Goal: Information Seeking & Learning: Find specific fact

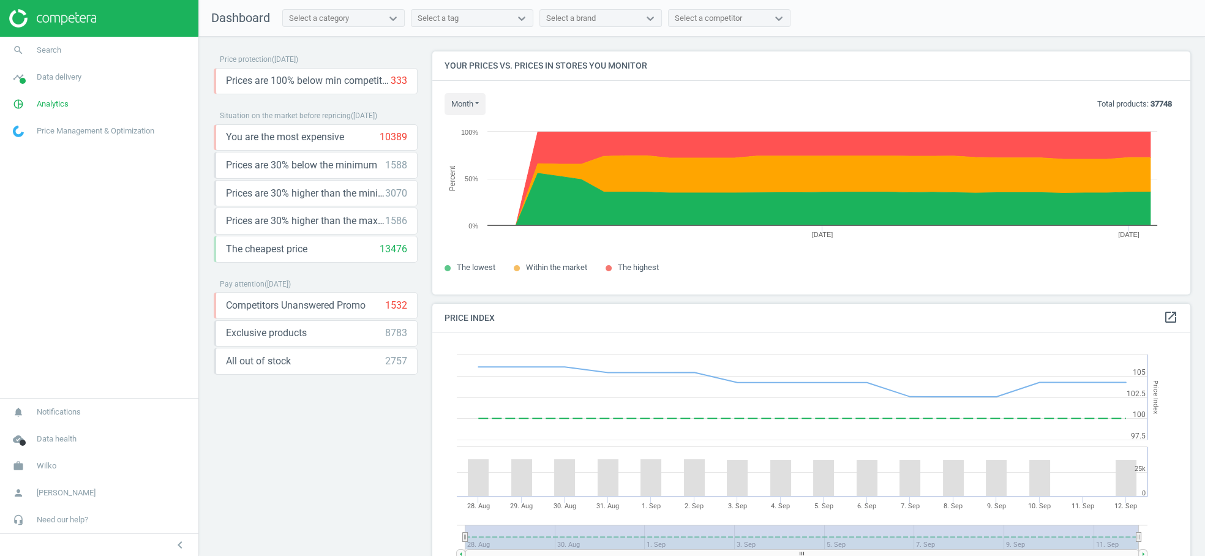
scroll to position [303, 769]
click at [58, 106] on span "Analytics" at bounding box center [53, 104] width 32 height 11
click at [31, 146] on span "Products" at bounding box center [27, 149] width 29 height 10
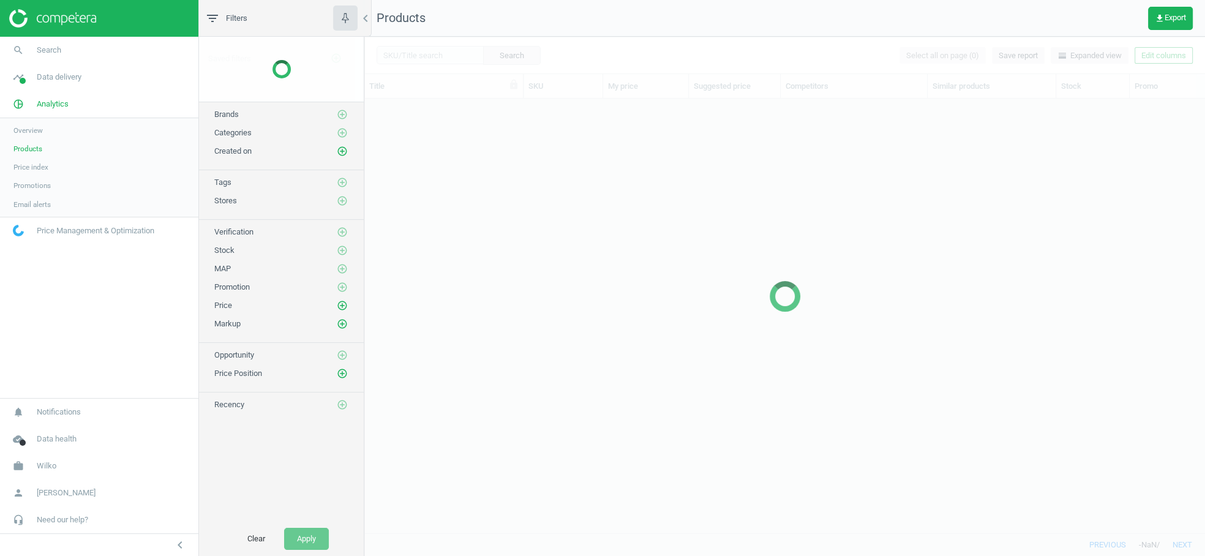
scroll to position [414, 830]
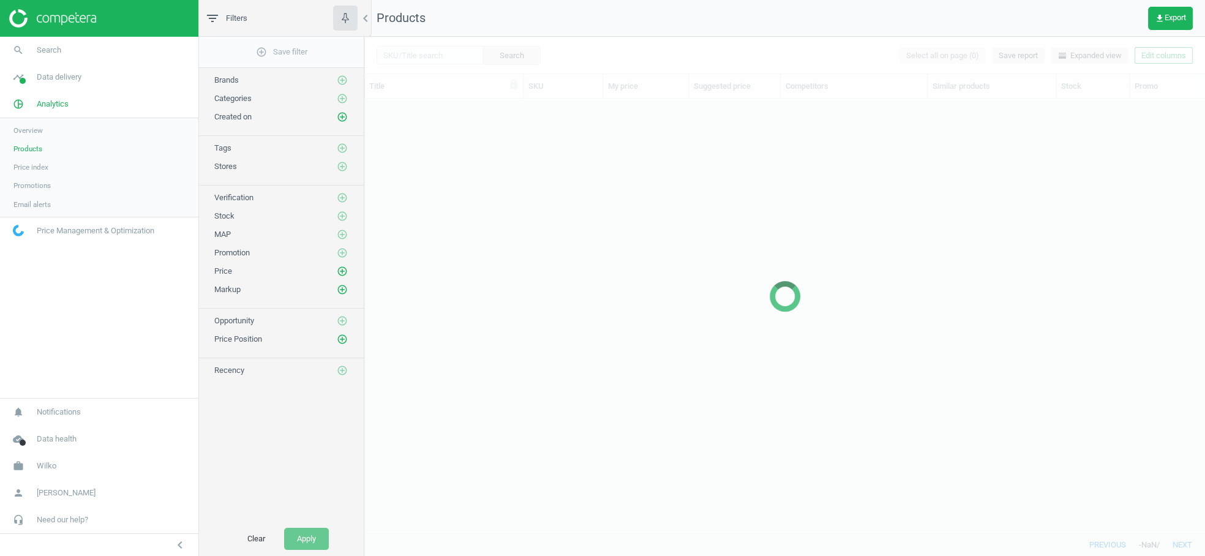
click at [31, 126] on span "Overview" at bounding box center [27, 131] width 29 height 10
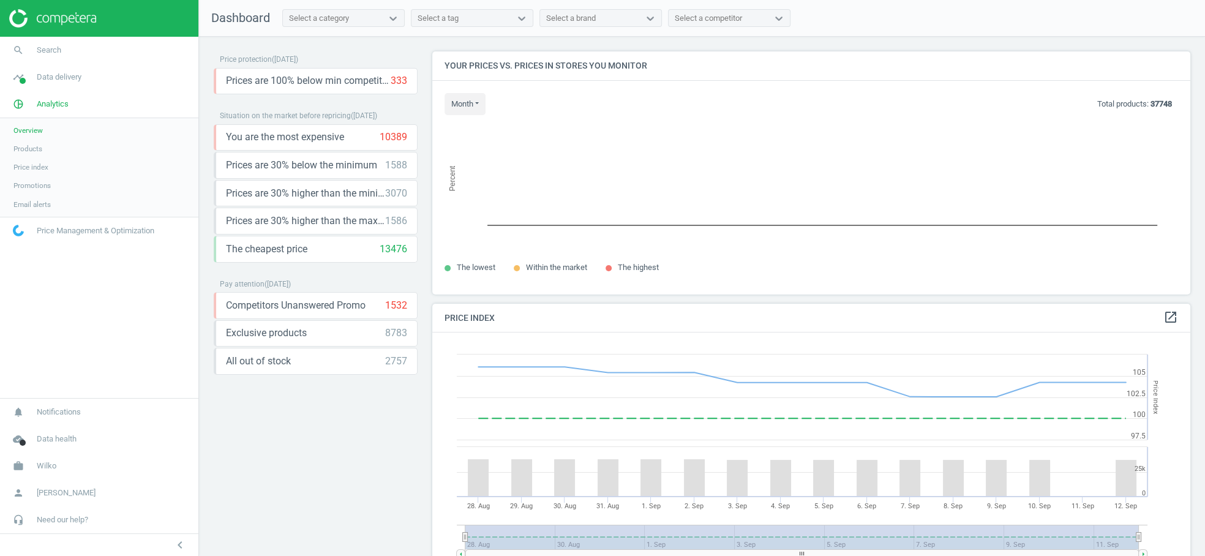
scroll to position [303, 769]
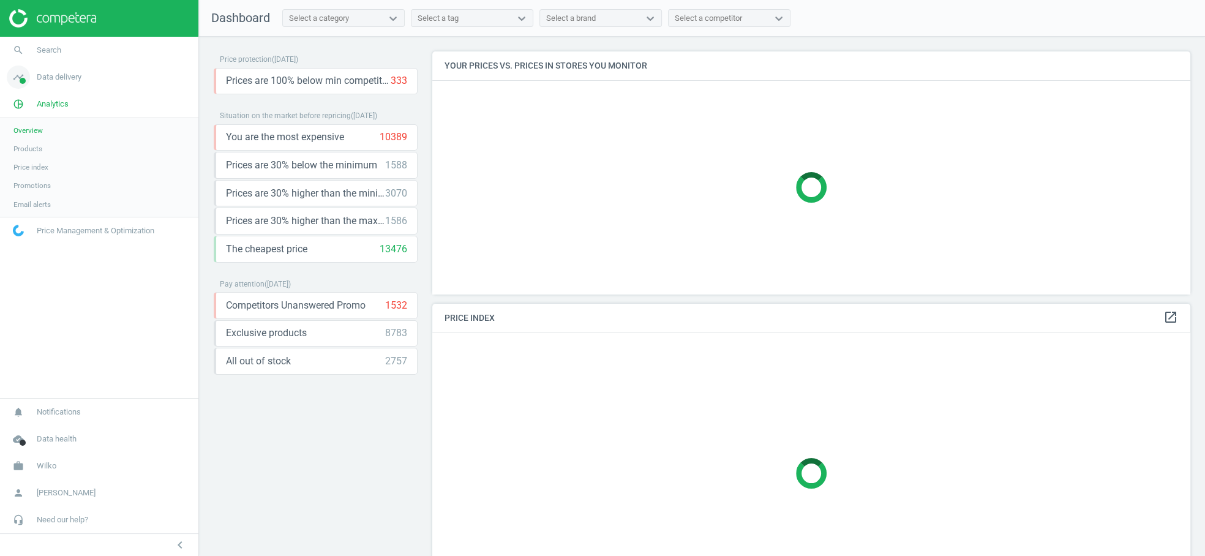
click at [52, 80] on span "Data delivery" at bounding box center [59, 77] width 45 height 11
click at [42, 102] on span "Overview" at bounding box center [27, 104] width 29 height 10
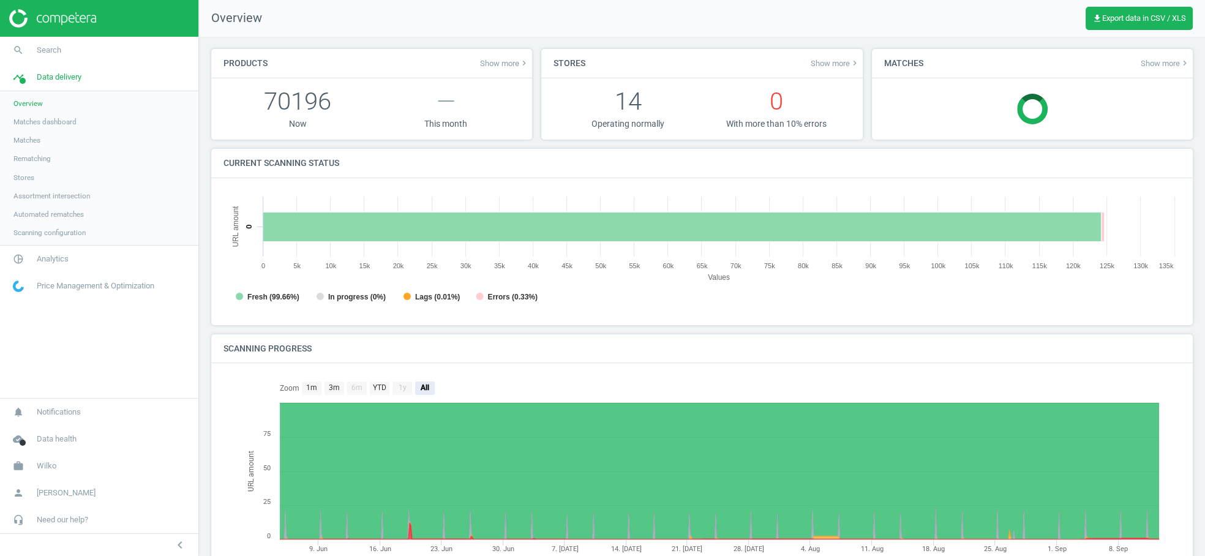
scroll to position [6, 6]
click at [48, 263] on span "Analytics" at bounding box center [53, 258] width 32 height 11
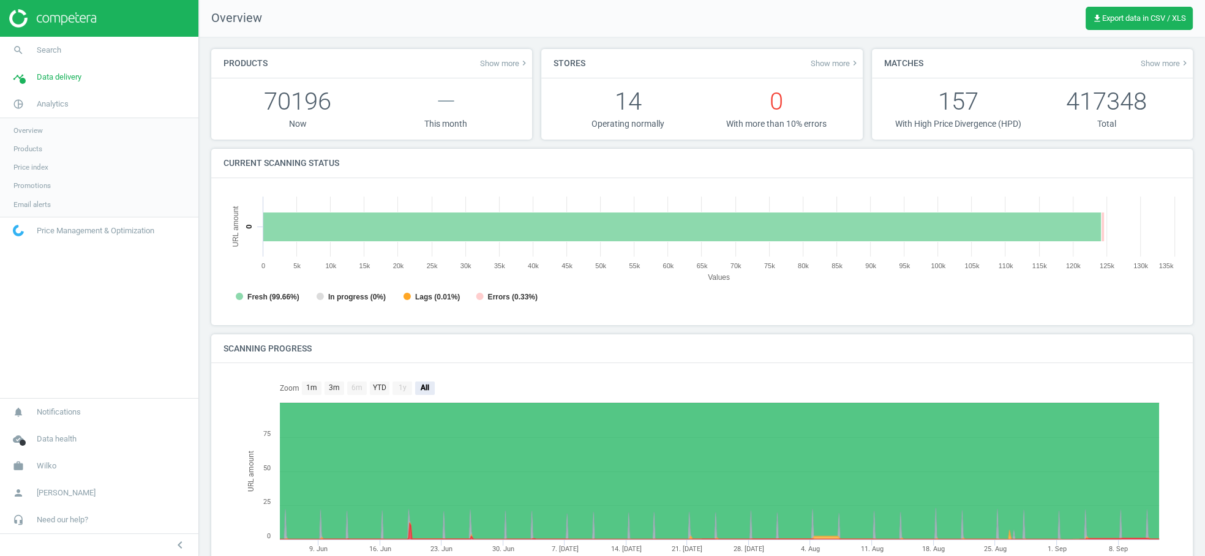
click at [33, 150] on span "Products" at bounding box center [27, 149] width 29 height 10
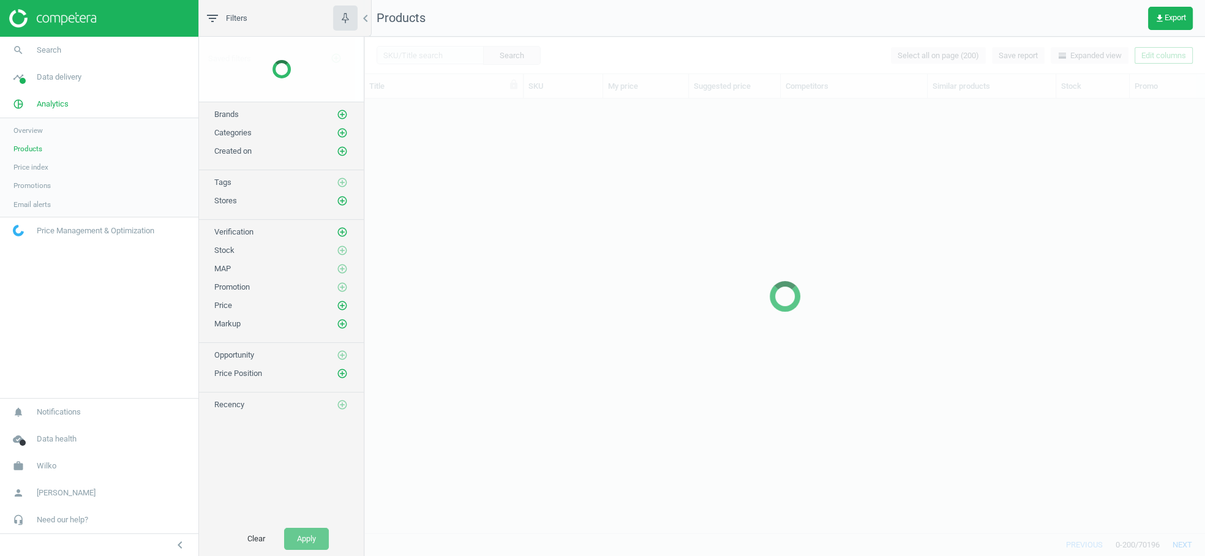
scroll to position [414, 830]
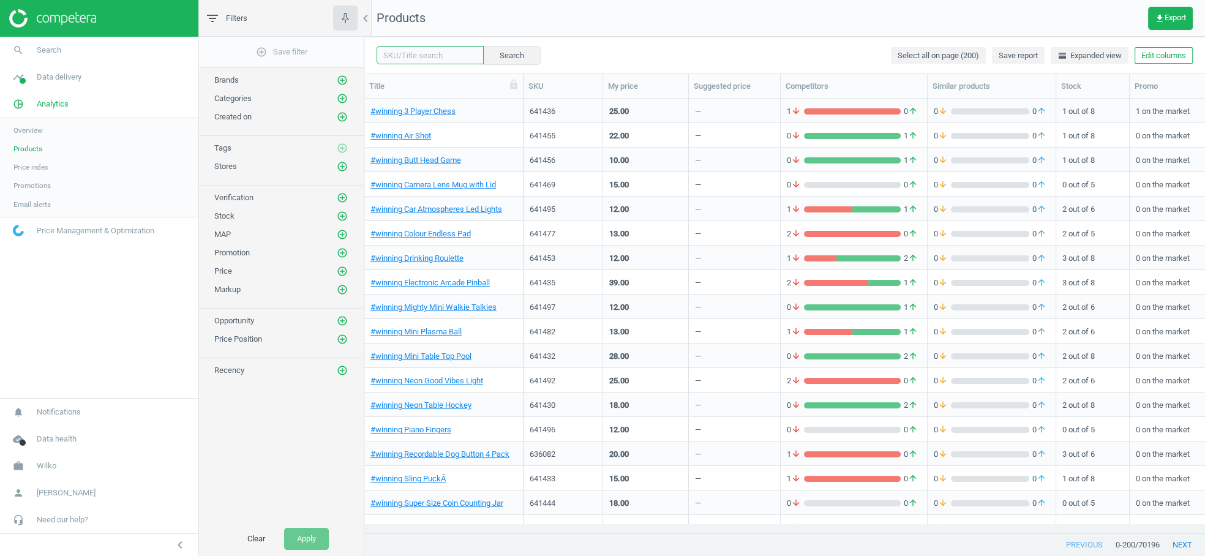
click at [388, 50] on input "text" at bounding box center [430, 55] width 107 height 18
paste input "10711648444488"
type input "10711648444488"
click at [519, 56] on button "Search" at bounding box center [511, 55] width 58 height 18
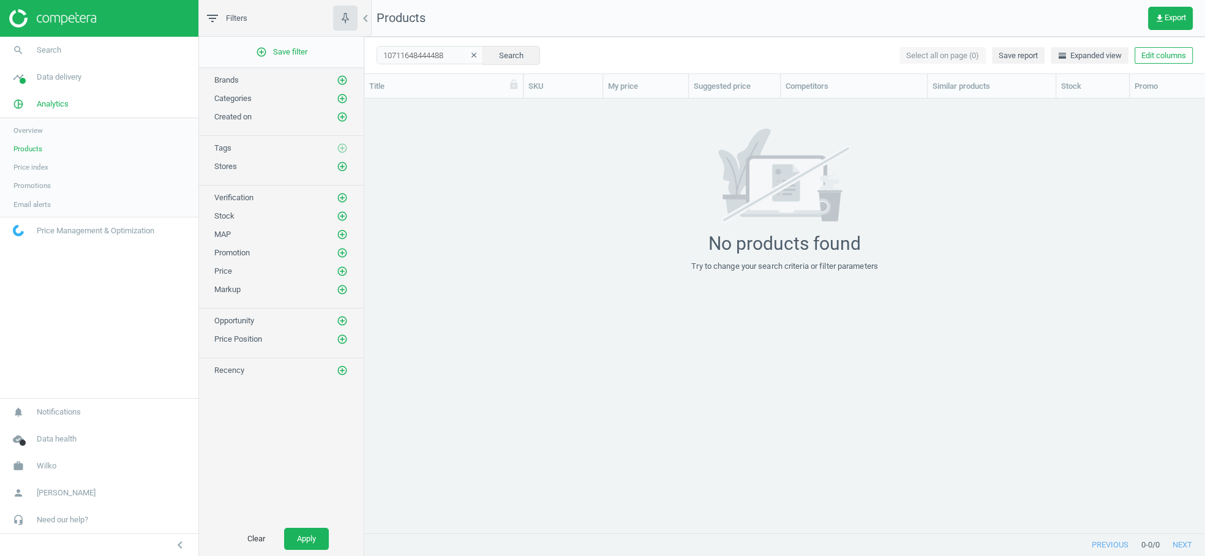
click at [470, 54] on icon "clear" at bounding box center [474, 55] width 9 height 9
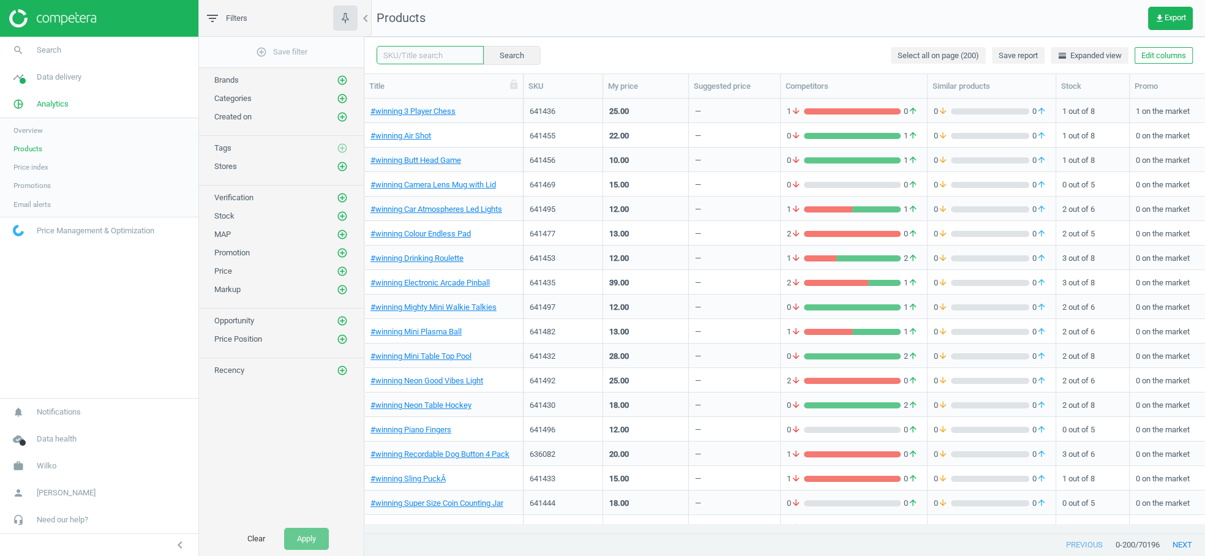
click at [398, 54] on input "text" at bounding box center [430, 55] width 107 height 18
paste input "550786"
type input "550786"
click at [497, 55] on button "Search" at bounding box center [511, 55] width 58 height 18
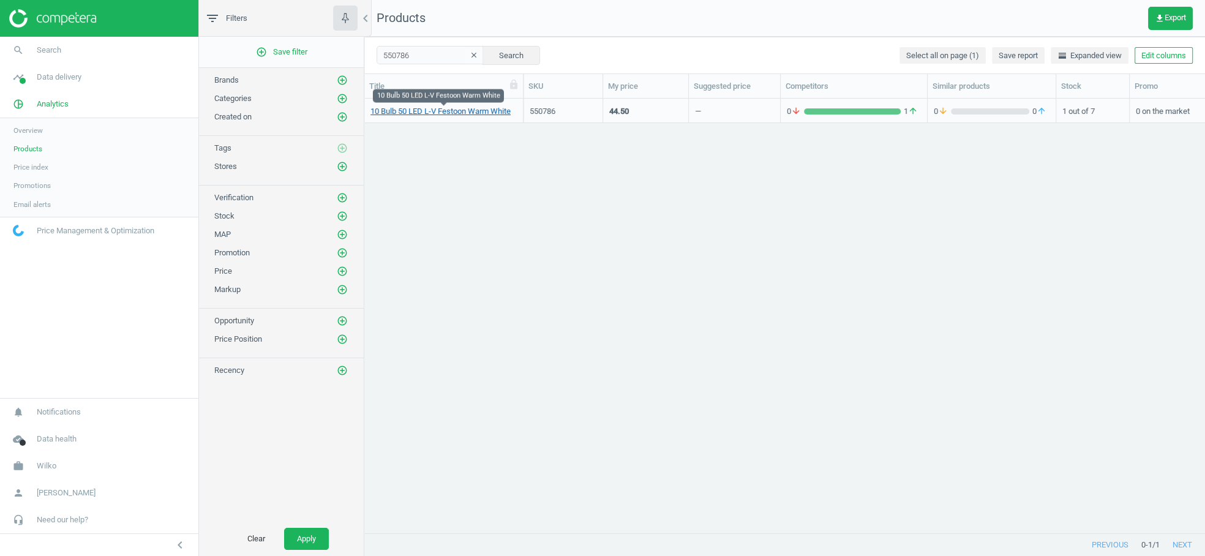
click at [415, 113] on link "10 Bulb 50 LED L-V Festoon Warm White" at bounding box center [440, 111] width 140 height 11
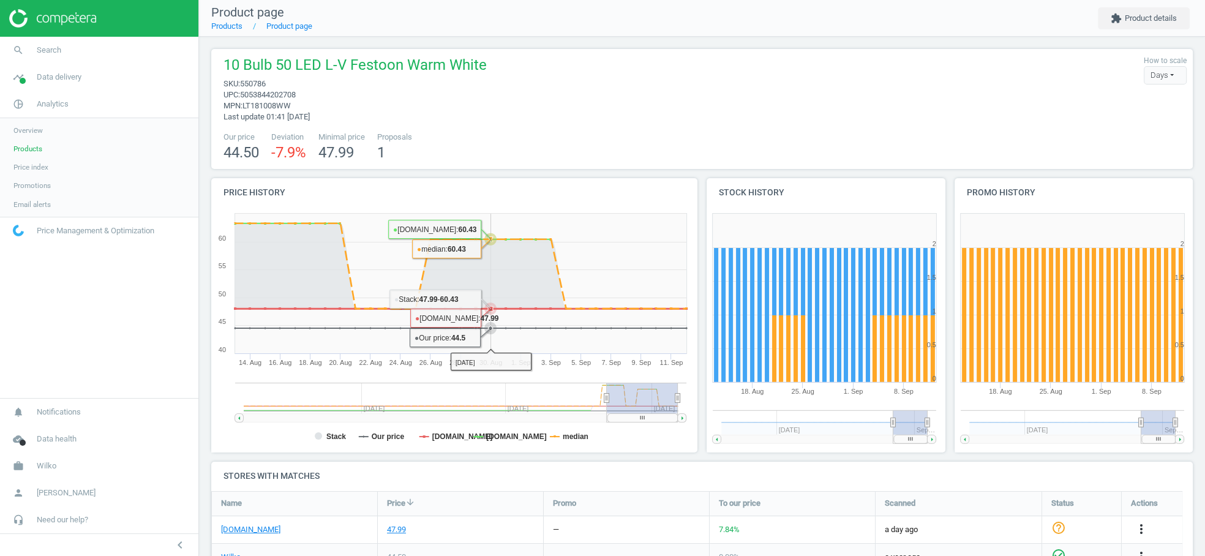
scroll to position [221, 0]
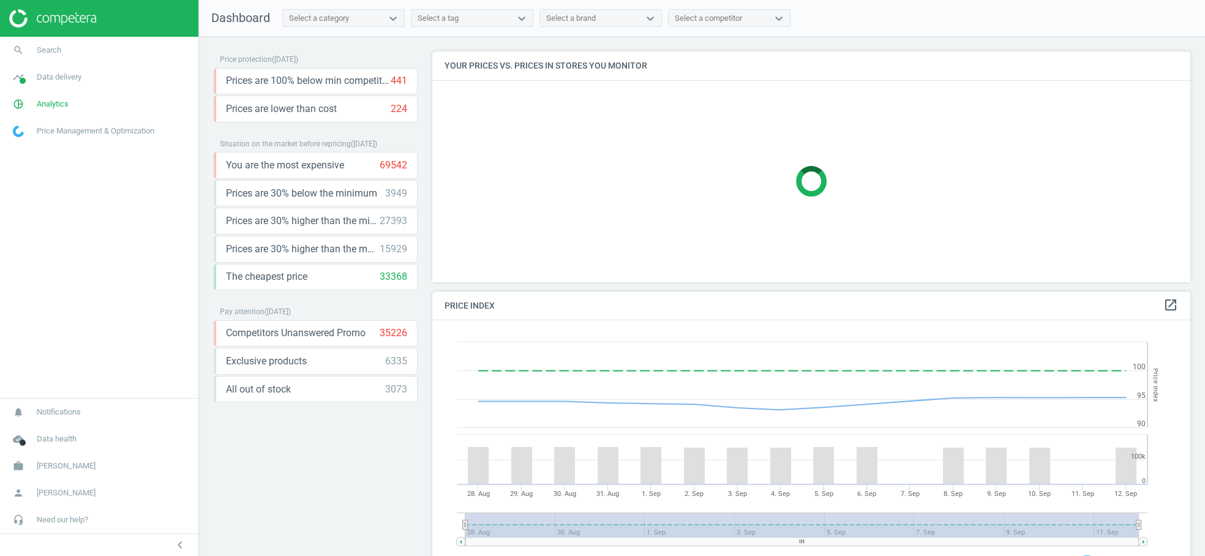
scroll to position [303, 769]
click at [62, 78] on span "Data delivery" at bounding box center [59, 77] width 45 height 11
click at [43, 241] on span "Analytics" at bounding box center [53, 240] width 32 height 11
click at [36, 149] on span "Products" at bounding box center [27, 149] width 29 height 10
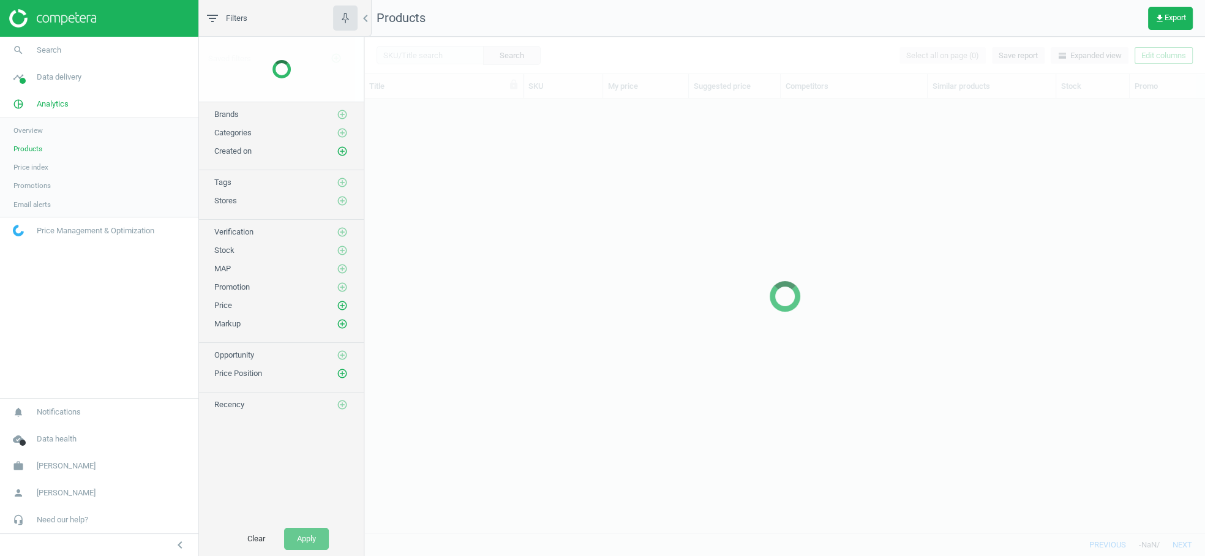
scroll to position [414, 830]
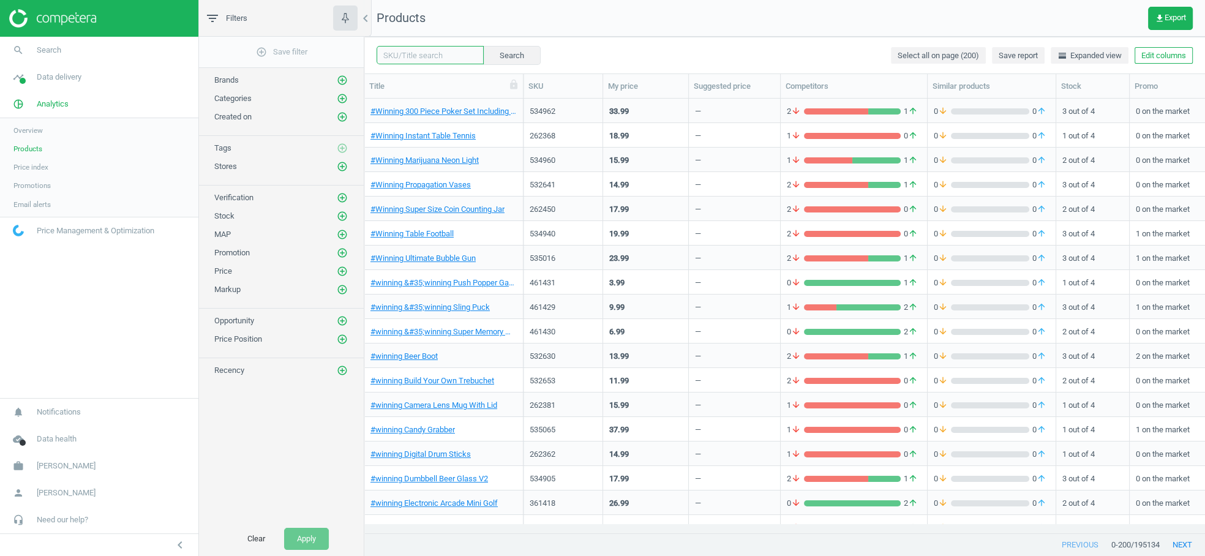
click at [434, 56] on input "text" at bounding box center [430, 55] width 107 height 18
paste input "34861"
type input "34861"
click at [489, 56] on button "Search" at bounding box center [511, 55] width 58 height 18
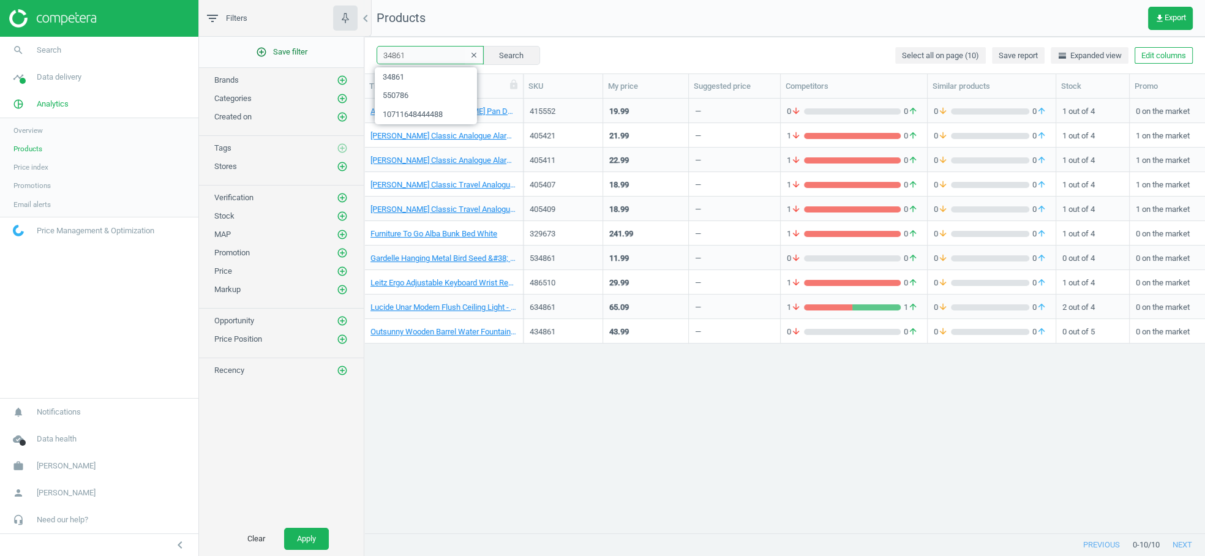
drag, startPoint x: 411, startPoint y: 56, endPoint x: 341, endPoint y: 55, distance: 69.8
click at [345, 56] on div "filter_list Filters chevron_left add_circle_outline Save filter Brands add_circ…" at bounding box center [702, 278] width 1006 height 556
click at [340, 55] on button "add_circle_outline Save filter" at bounding box center [281, 52] width 165 height 24
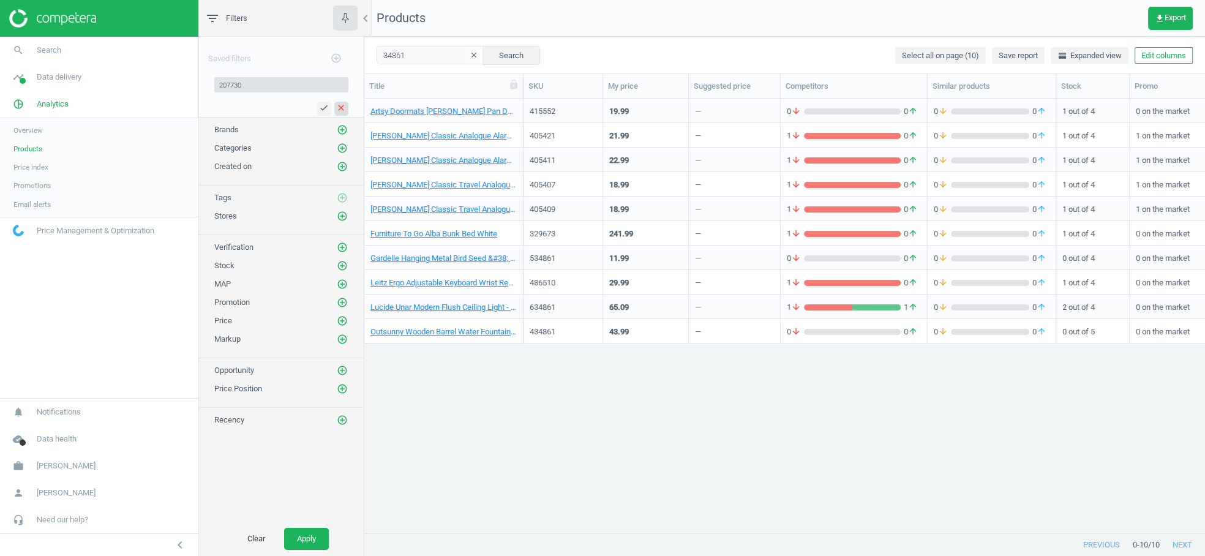
type input "207730"
click at [340, 107] on icon "close" at bounding box center [341, 108] width 10 height 10
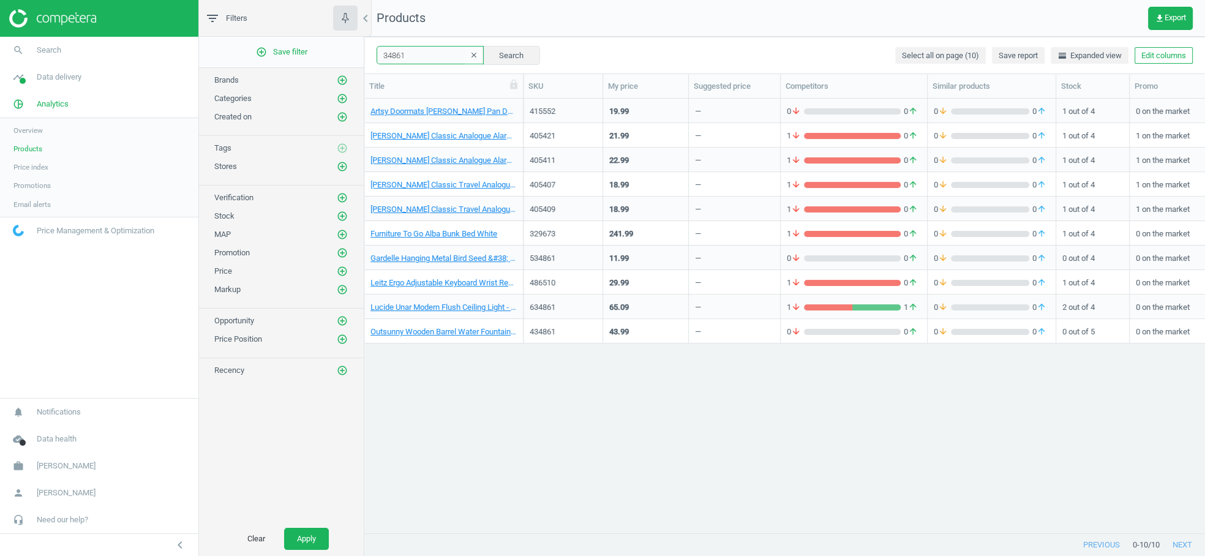
click at [419, 56] on input "34861" at bounding box center [430, 55] width 107 height 18
paste input "207730"
type input "207730"
click at [501, 51] on button "Search" at bounding box center [511, 55] width 58 height 18
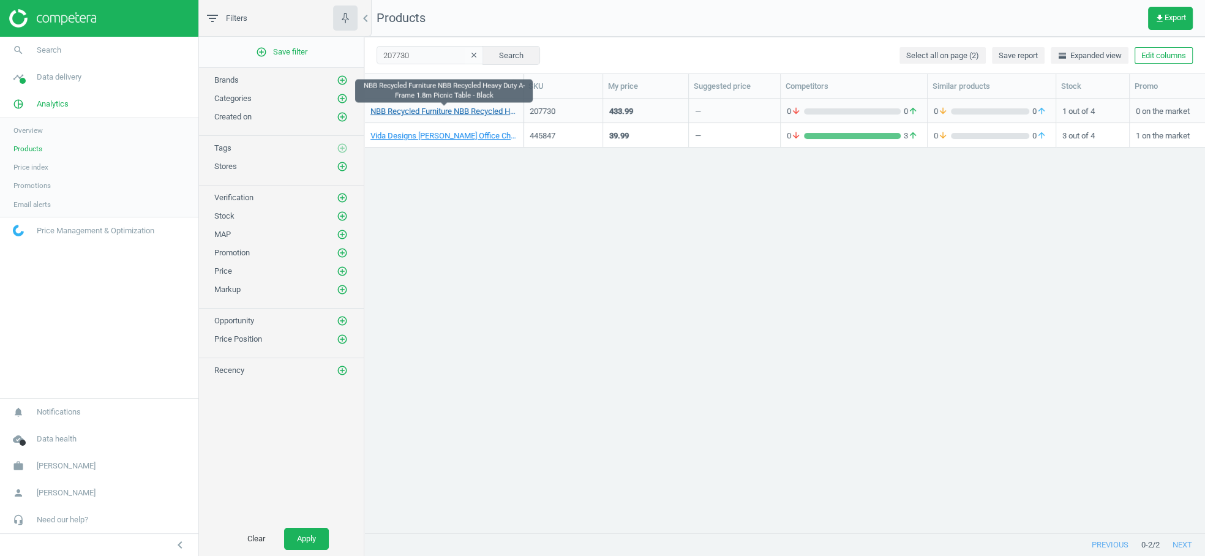
click at [470, 113] on link "NBB Recycled Furniture NBB Recycled Heavy Duty A-Frame 1.8m Picnic Table - Black" at bounding box center [443, 111] width 146 height 11
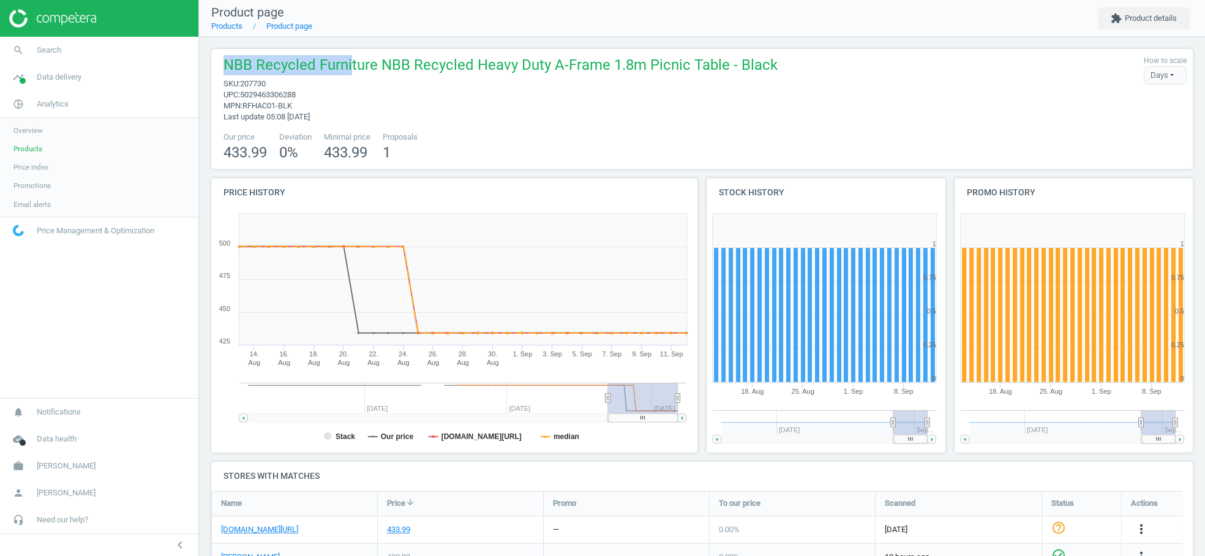
drag, startPoint x: 222, startPoint y: 67, endPoint x: 350, endPoint y: 64, distance: 128.0
click at [350, 64] on div "NBB Recycled Furniture NBB Recycled Heavy Duty A-Frame 1.8m Picnic Table - Blac…" at bounding box center [497, 88] width 560 height 67
click at [29, 149] on span "Products" at bounding box center [27, 149] width 29 height 10
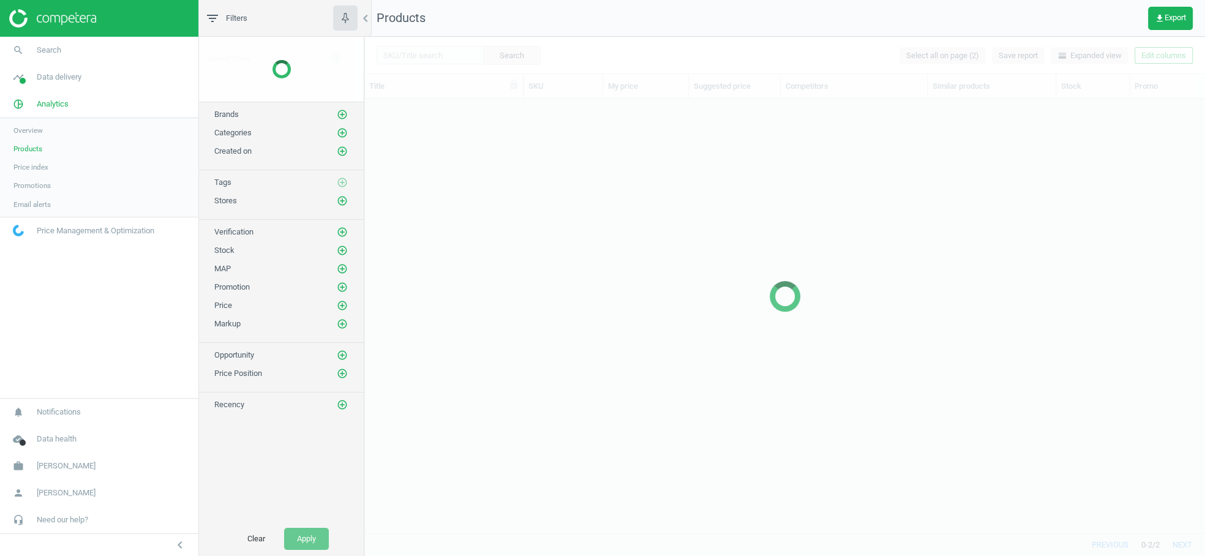
scroll to position [414, 830]
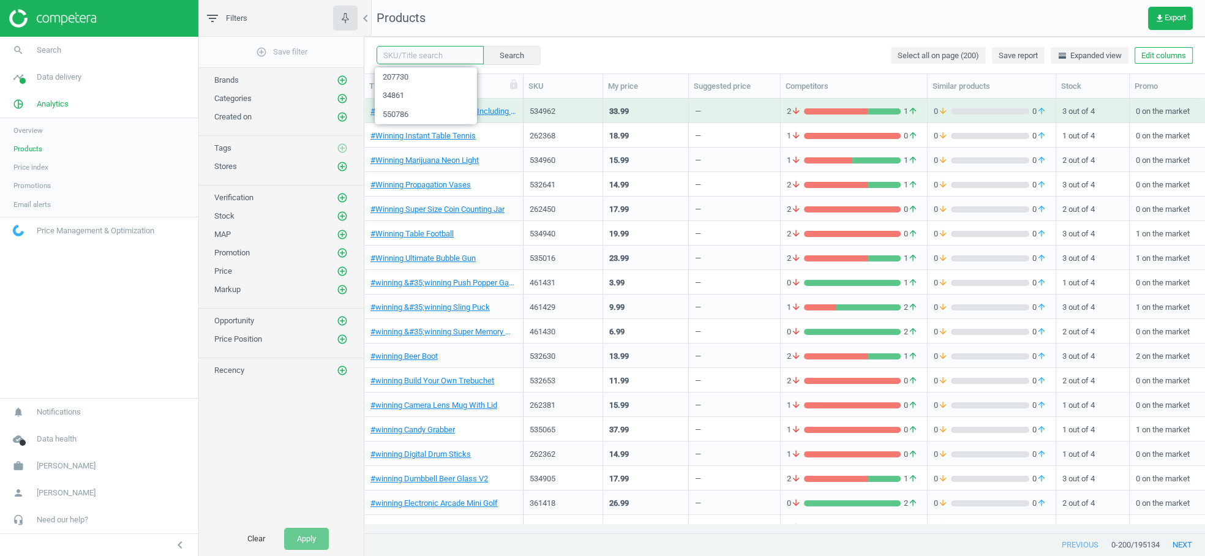
click at [426, 57] on input "text" at bounding box center [430, 55] width 107 height 18
paste input "445013"
click at [497, 58] on button "Search" at bounding box center [511, 55] width 58 height 18
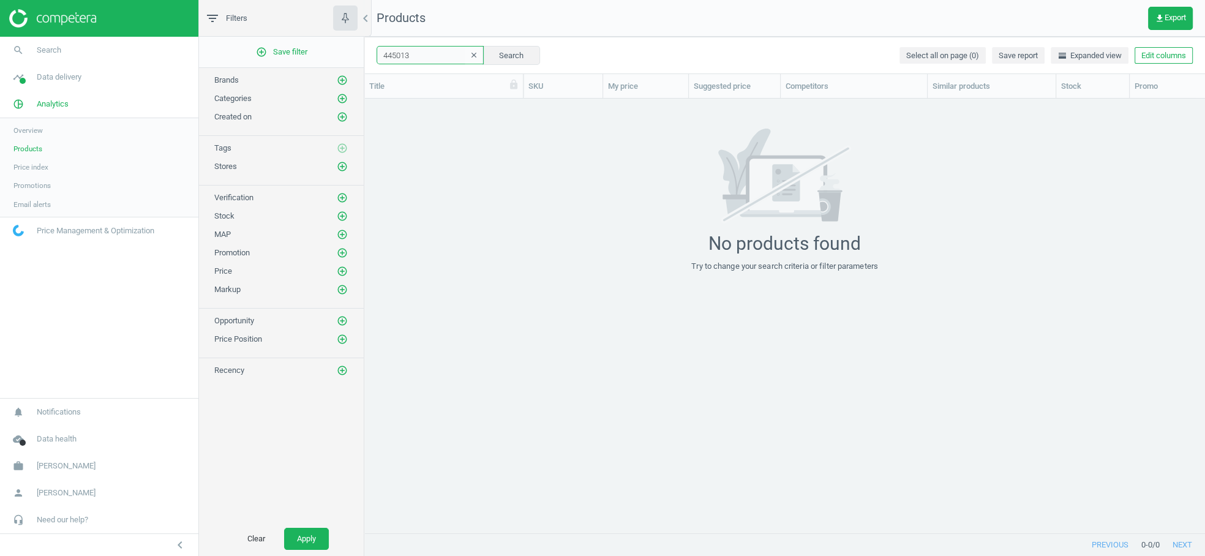
click at [402, 60] on input "445013" at bounding box center [430, 55] width 107 height 18
paste input "60831"
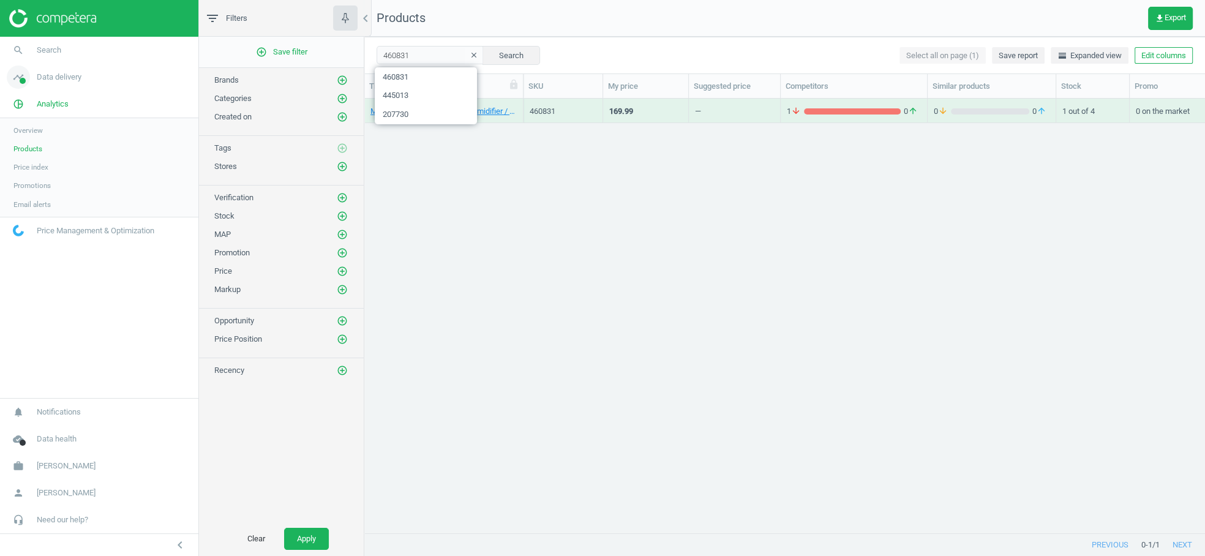
click at [68, 77] on span "Data delivery" at bounding box center [59, 77] width 45 height 11
click at [428, 61] on input "460831" at bounding box center [430, 55] width 107 height 18
click at [516, 222] on div "MeacoDry Arete One 12L Dehumidifier / Air Purifier 460831 169.99 — 1 arrow_down…" at bounding box center [784, 311] width 841 height 425
click at [411, 59] on input "460831" at bounding box center [430, 55] width 107 height 18
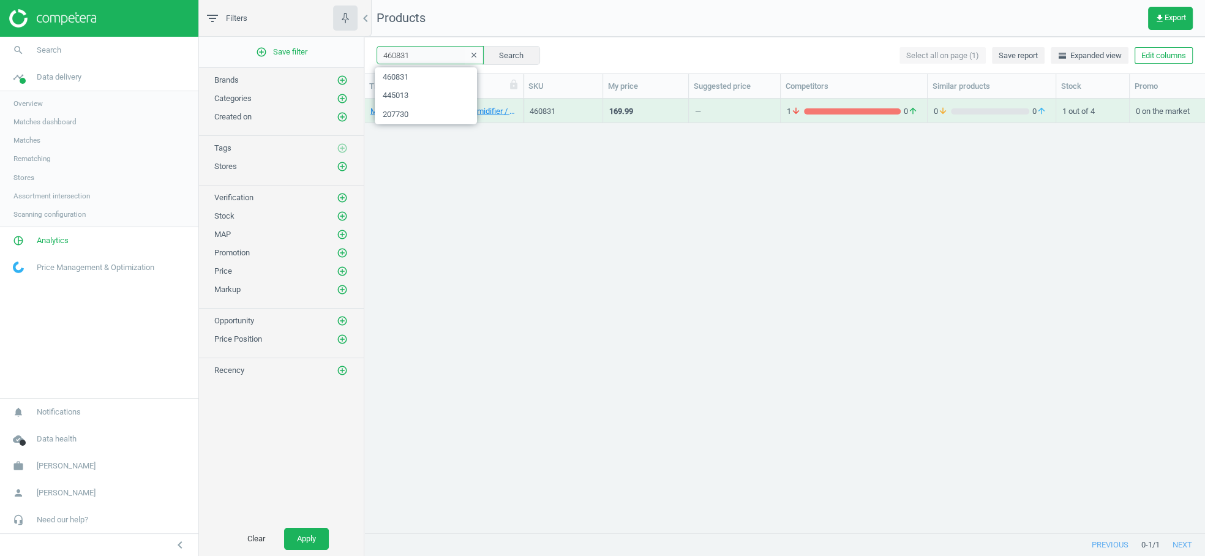
click at [411, 59] on input "460831" at bounding box center [430, 55] width 107 height 18
paste input "276475"
click at [490, 50] on button "Search" at bounding box center [511, 55] width 58 height 18
click at [414, 58] on input "276475" at bounding box center [430, 55] width 107 height 18
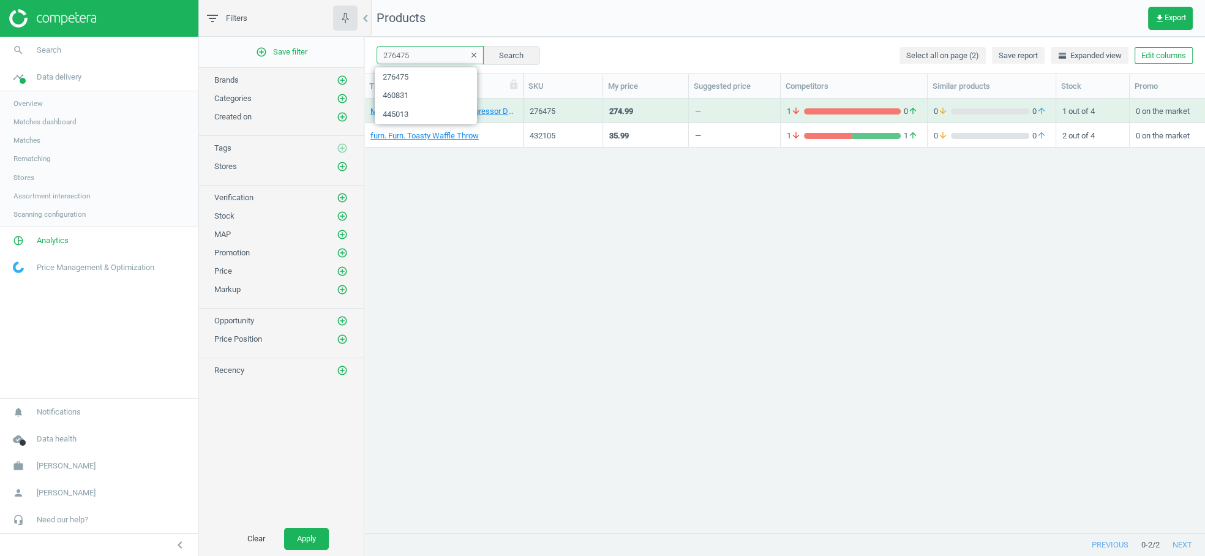
paste input "81"
click at [397, 61] on input "276481" at bounding box center [430, 55] width 107 height 18
paste input "9"
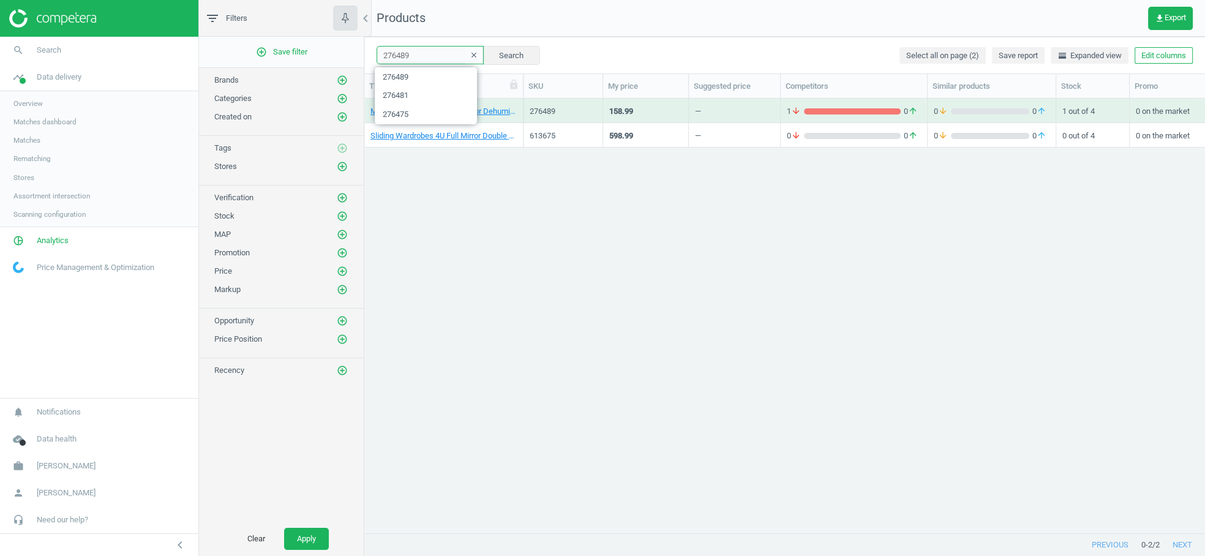
click at [404, 58] on input "276489" at bounding box center [430, 55] width 107 height 18
paste input "329420"
drag, startPoint x: 414, startPoint y: 55, endPoint x: 376, endPoint y: 54, distance: 38.0
click at [376, 54] on div "329420 clear Search Select all on page (2) Save report horizontal_split Expande…" at bounding box center [784, 55] width 841 height 37
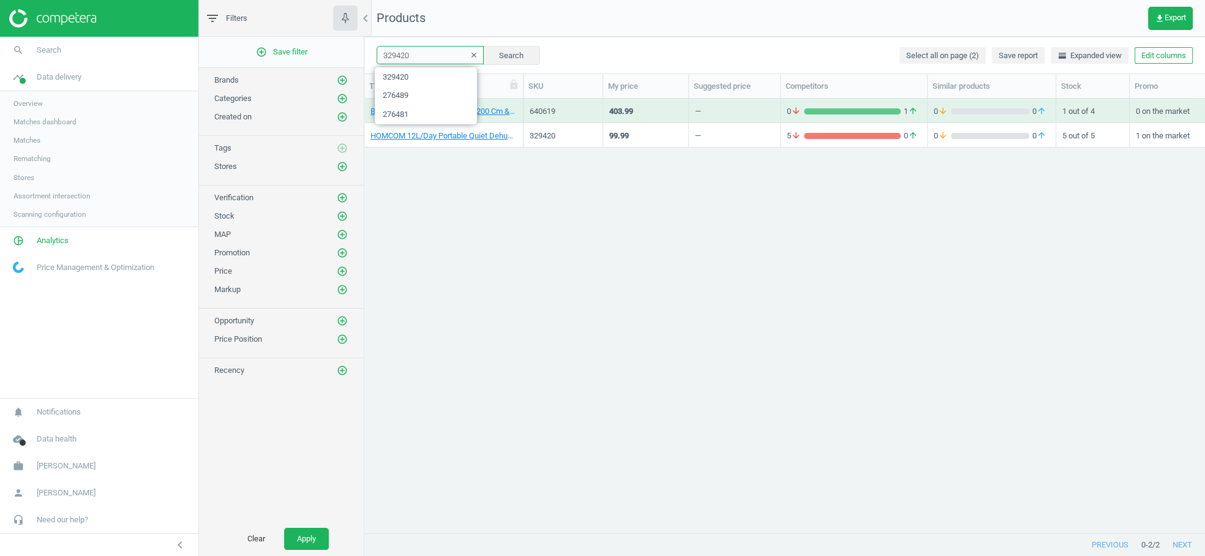
paste input "445013"
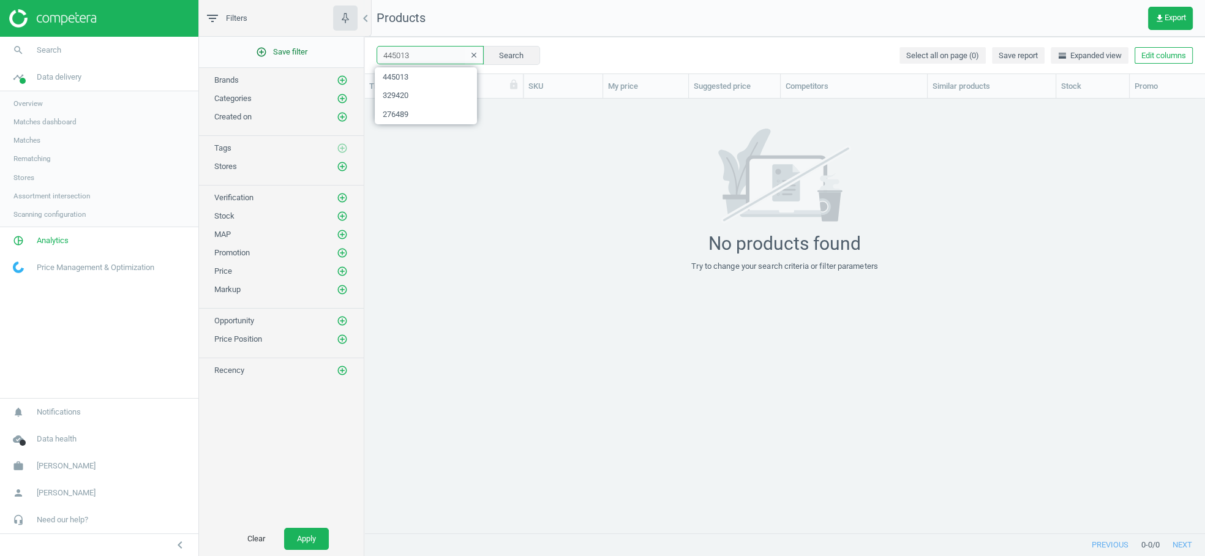
drag, startPoint x: 425, startPoint y: 56, endPoint x: 323, endPoint y: 55, distance: 102.2
click at [323, 55] on div "filter_list Filters chevron_left add_circle_outline Save filter Brands add_circ…" at bounding box center [702, 278] width 1006 height 556
paste input "4956"
drag, startPoint x: 422, startPoint y: 55, endPoint x: 343, endPoint y: 48, distance: 79.9
click at [343, 48] on div "filter_list Filters chevron_left add_circle_outline Save filter Brands add_circ…" at bounding box center [702, 278] width 1006 height 556
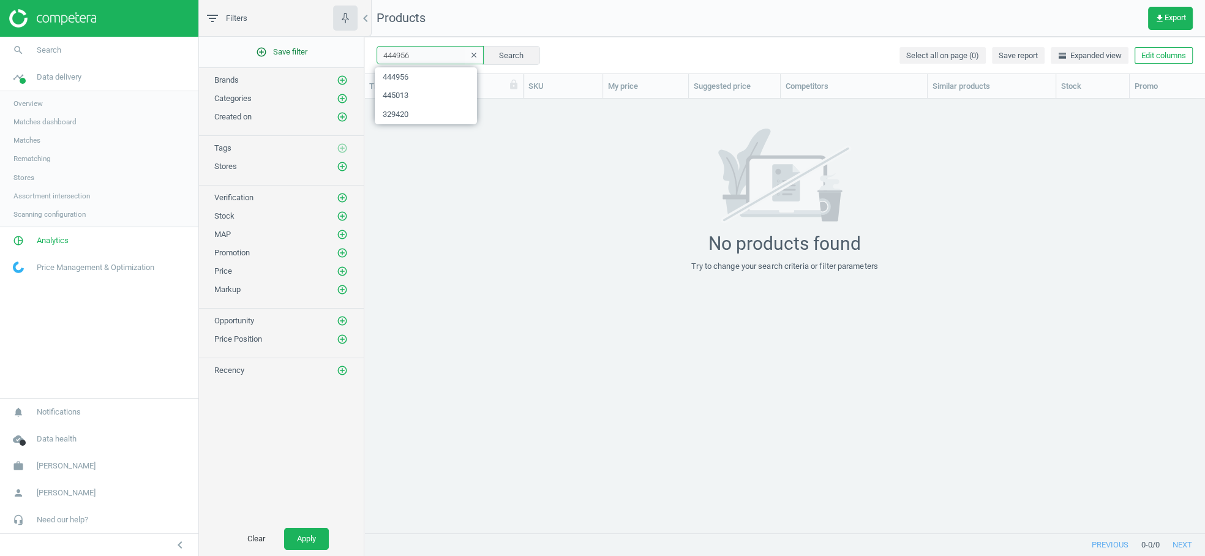
paste input "06561"
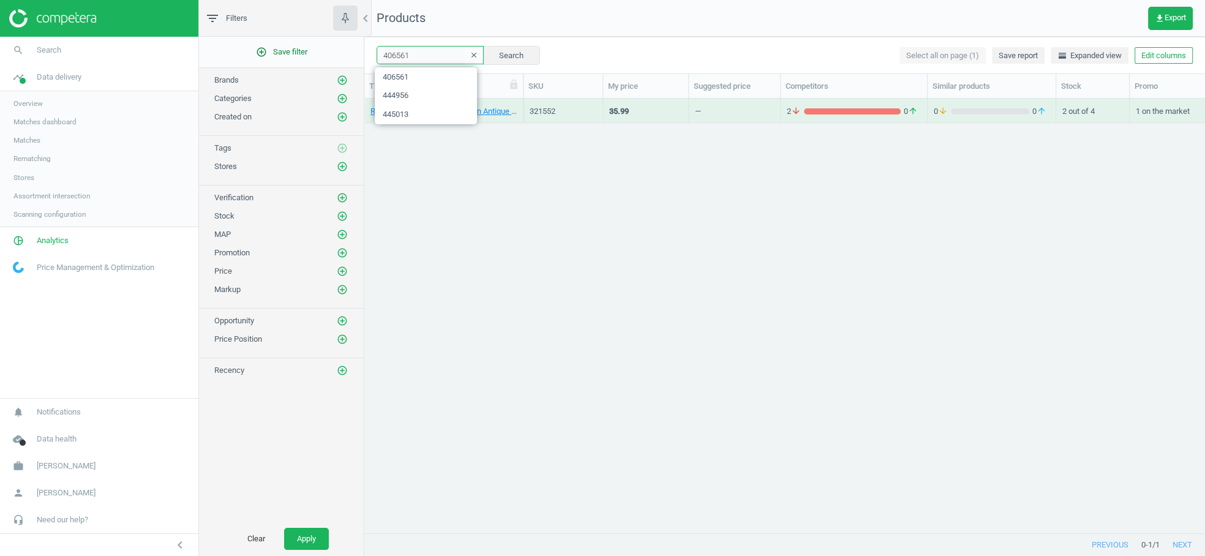
drag, startPoint x: 422, startPoint y: 54, endPoint x: 348, endPoint y: 53, distance: 74.7
click at [348, 53] on div "filter_list Filters chevron_left add_circle_outline Save filter Brands add_circ…" at bounding box center [702, 278] width 1006 height 556
paste input "269313"
type input "269313"
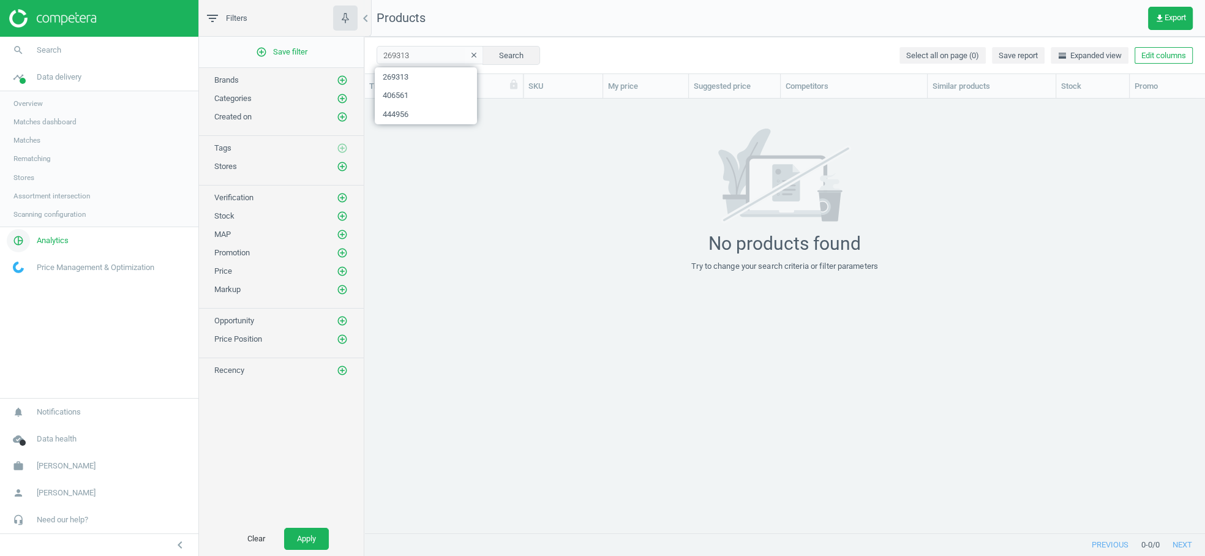
click at [60, 242] on span "Analytics" at bounding box center [53, 240] width 32 height 11
click at [41, 151] on span "Products" at bounding box center [27, 149] width 29 height 10
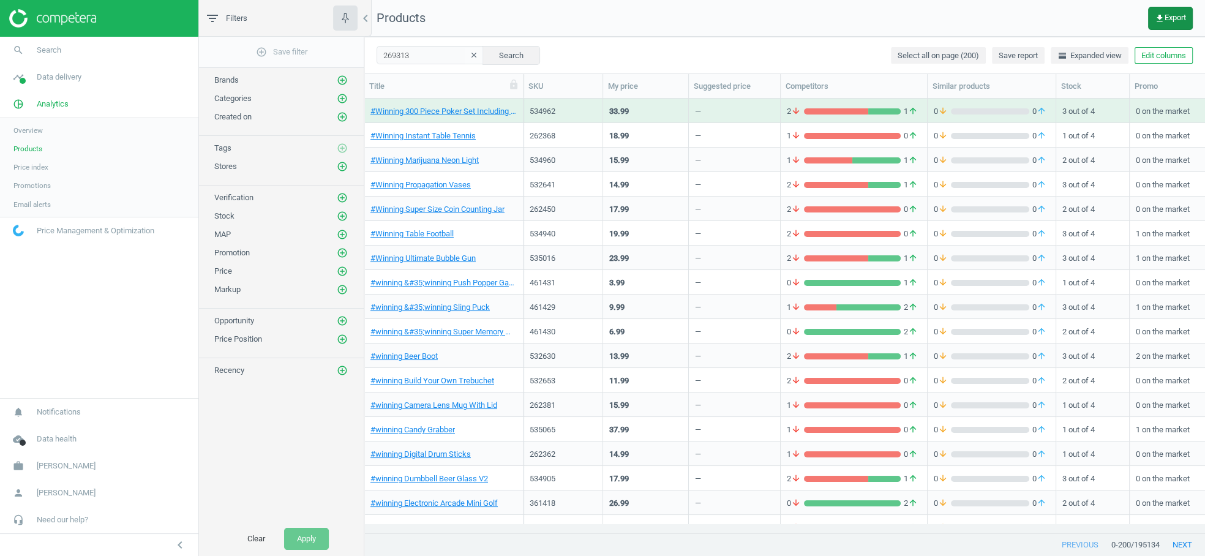
click at [1158, 23] on button "get_app Export" at bounding box center [1170, 18] width 45 height 23
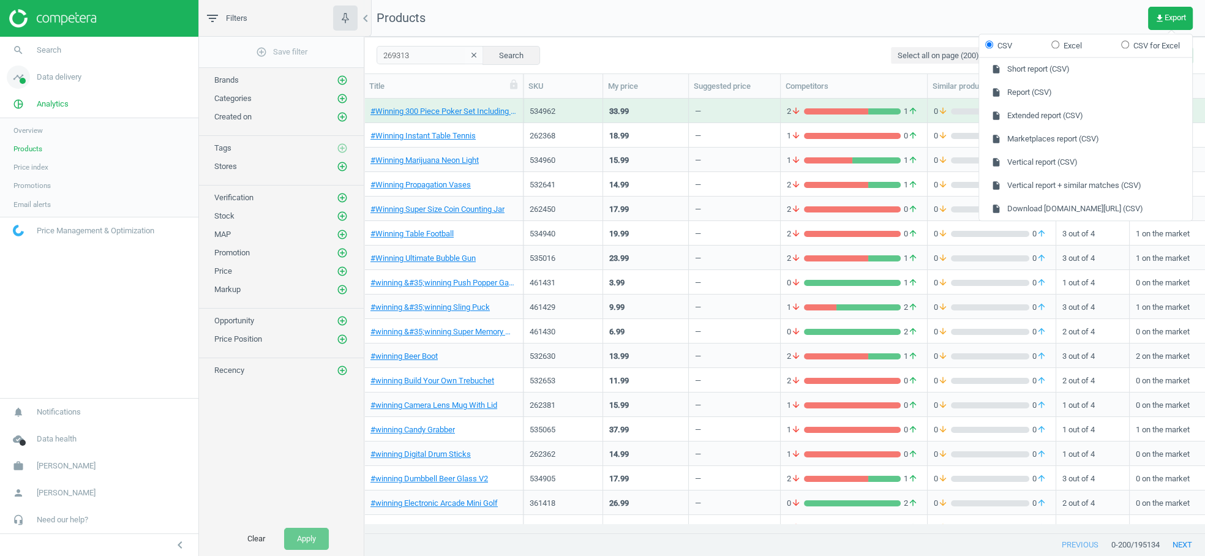
click at [61, 78] on span "Data delivery" at bounding box center [59, 77] width 45 height 11
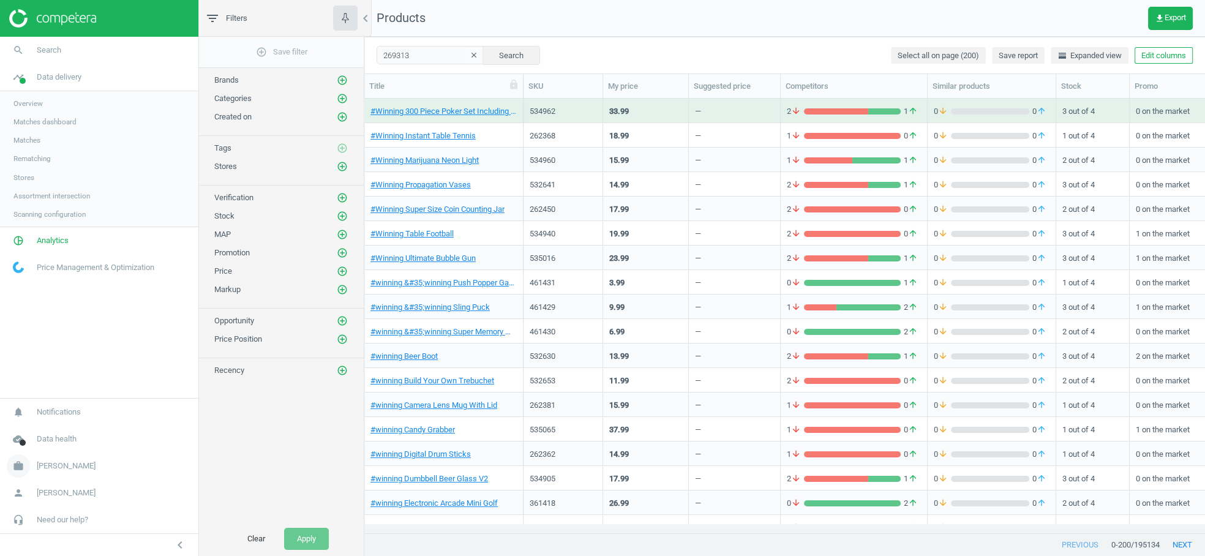
click at [54, 467] on span "[PERSON_NAME]" at bounding box center [66, 465] width 59 height 11
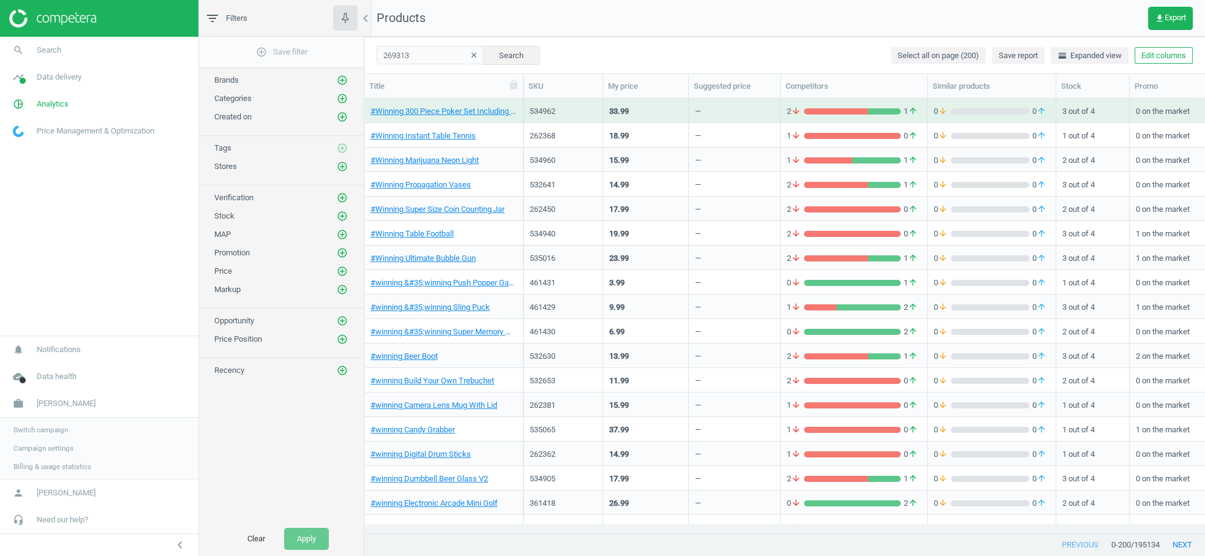
click at [57, 448] on span "Campaign settings" at bounding box center [43, 448] width 60 height 10
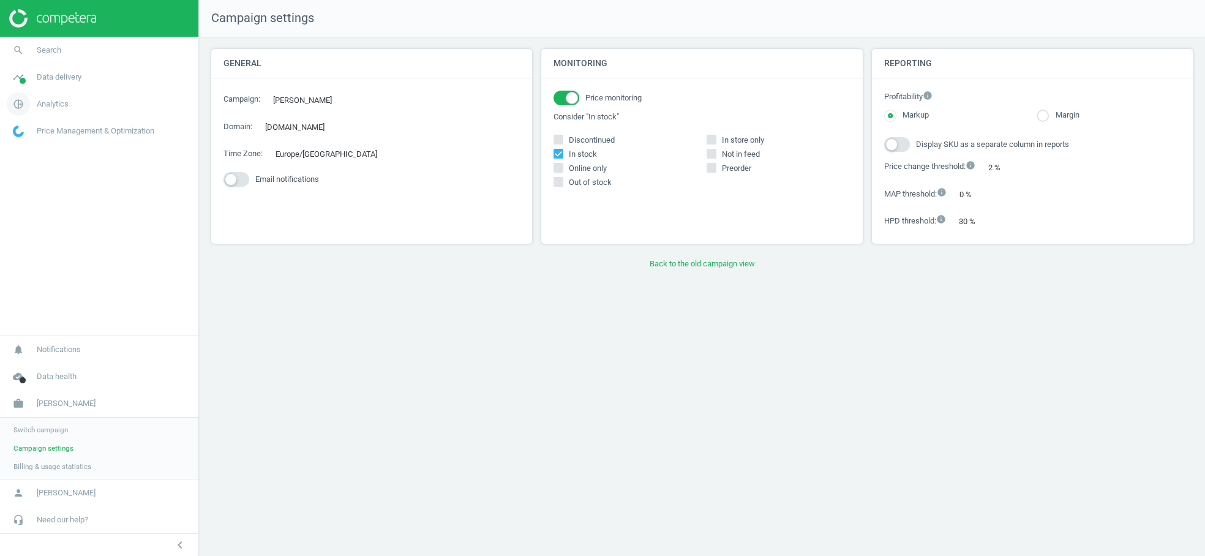
click at [38, 105] on span "Analytics" at bounding box center [53, 104] width 32 height 11
click at [87, 80] on link "timeline Data delivery" at bounding box center [99, 77] width 198 height 27
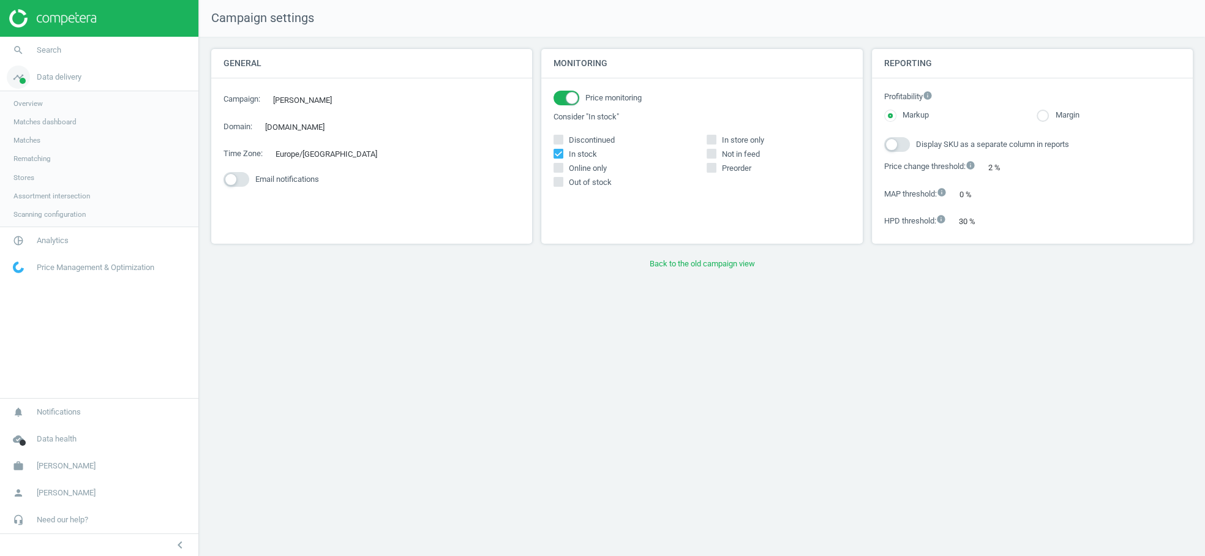
click at [69, 77] on span "Data delivery" at bounding box center [59, 77] width 45 height 11
click at [56, 103] on span "Analytics" at bounding box center [53, 104] width 32 height 11
click at [37, 152] on span "Products" at bounding box center [27, 149] width 29 height 10
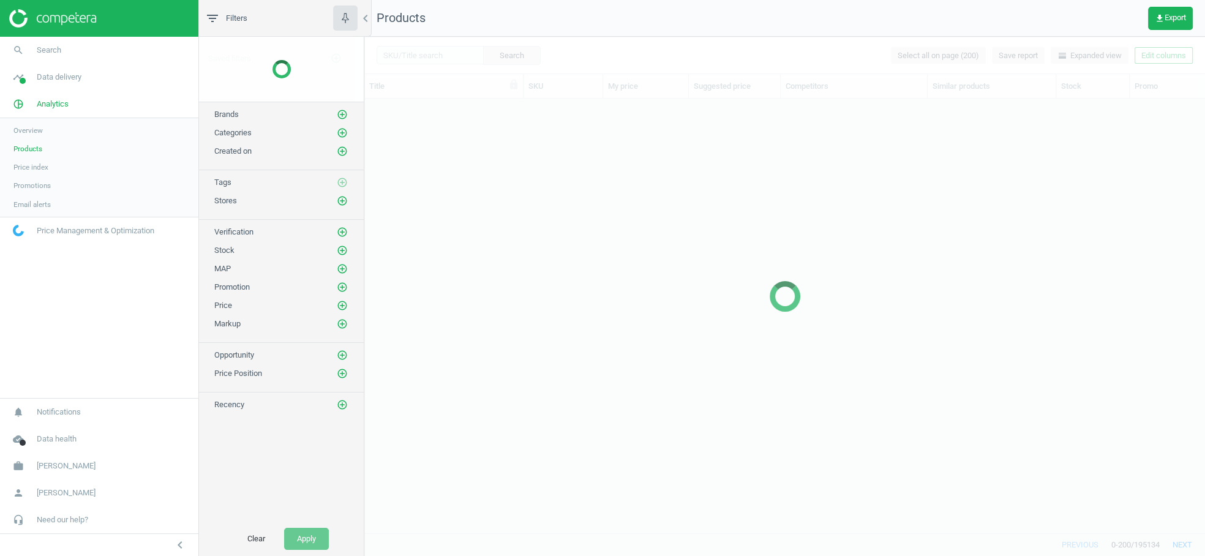
scroll to position [414, 830]
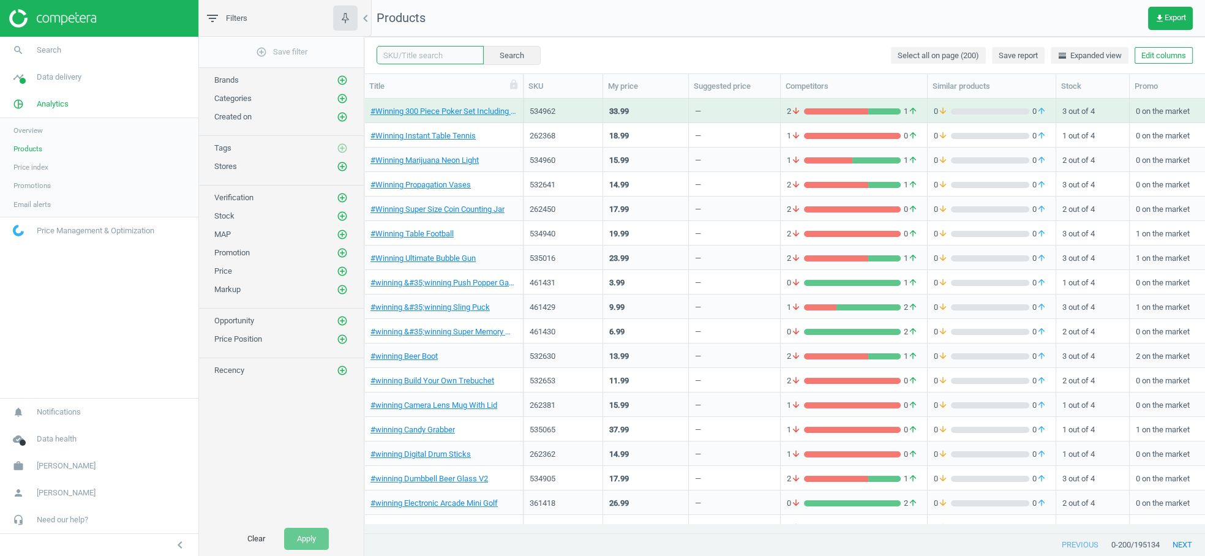
click at [430, 58] on input "text" at bounding box center [430, 55] width 107 height 18
paste input "459421"
type input "459421"
click at [506, 53] on button "Search" at bounding box center [511, 55] width 58 height 18
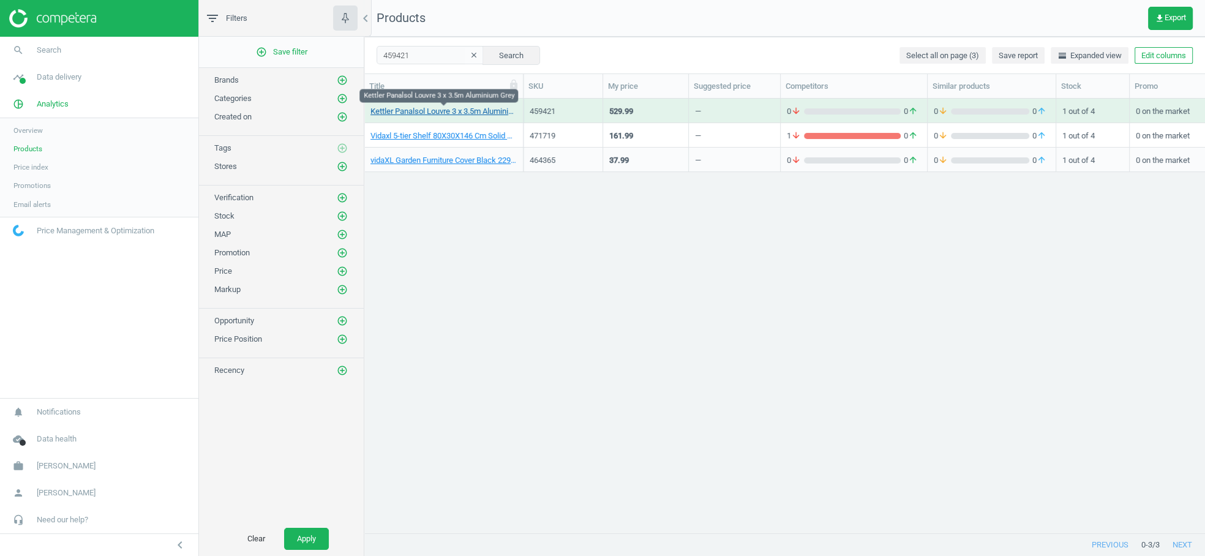
click at [388, 114] on link "Kettler Panalsol Louvre 3 x 3.5m Aluminium Grey" at bounding box center [443, 111] width 146 height 11
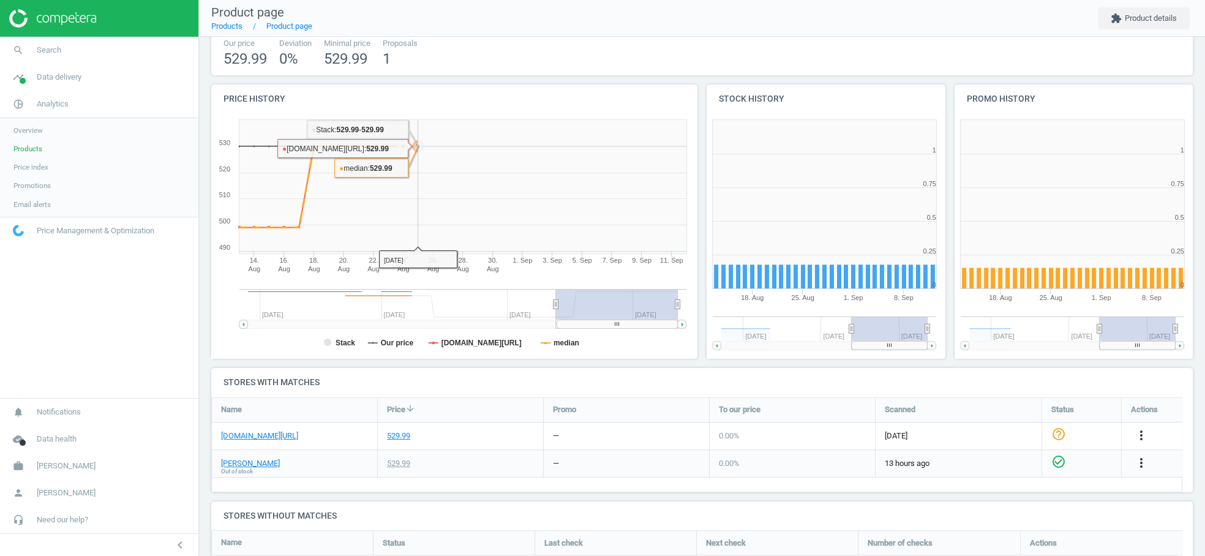
scroll to position [260, 0]
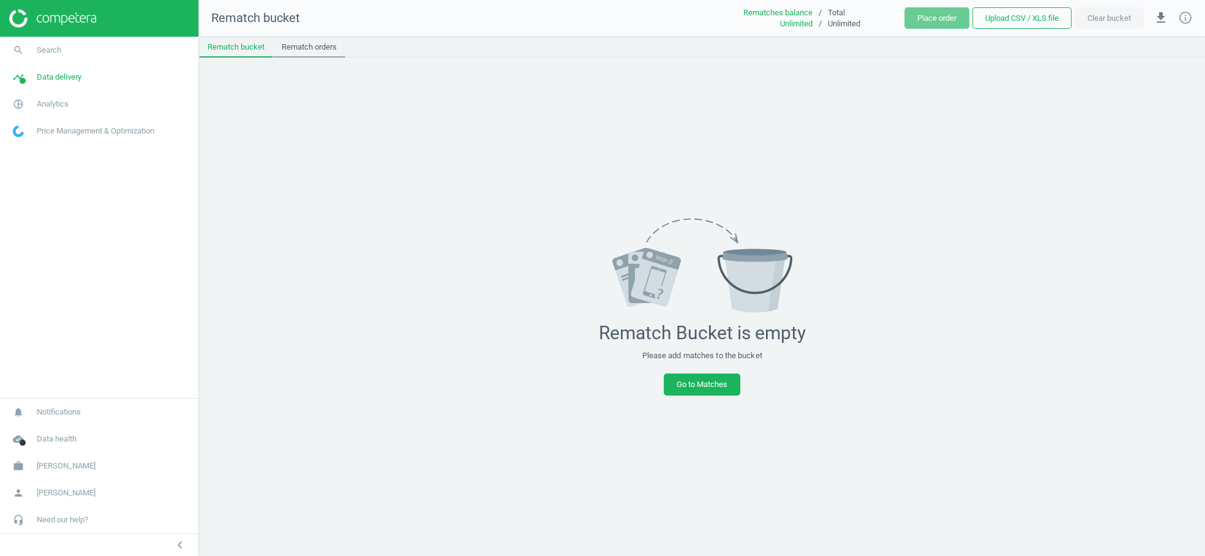
click at [323, 49] on link "Rematch orders" at bounding box center [309, 47] width 72 height 21
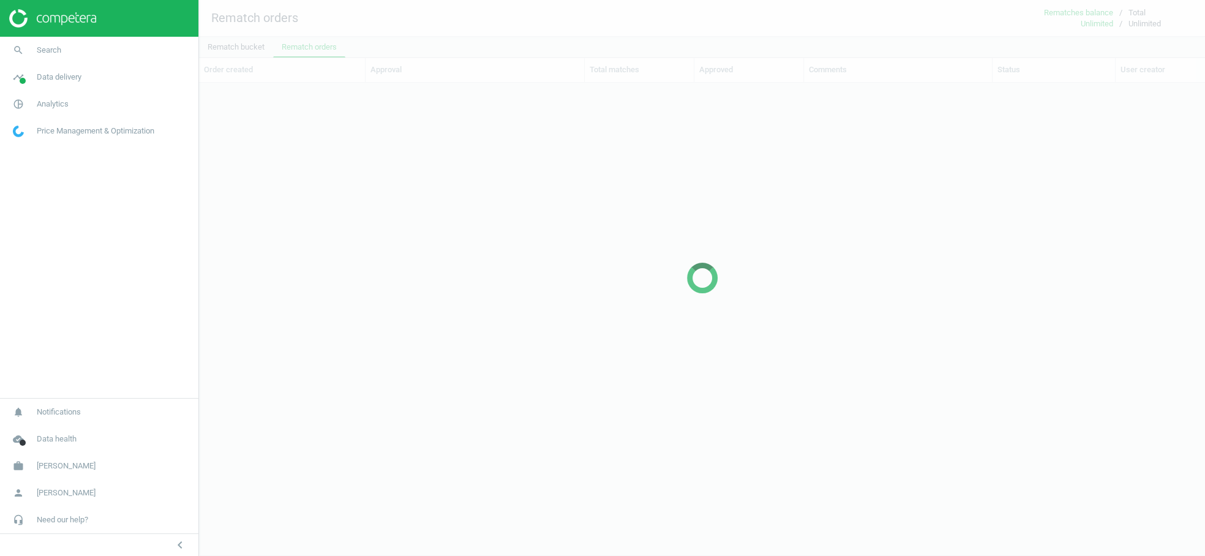
scroll to position [431, 995]
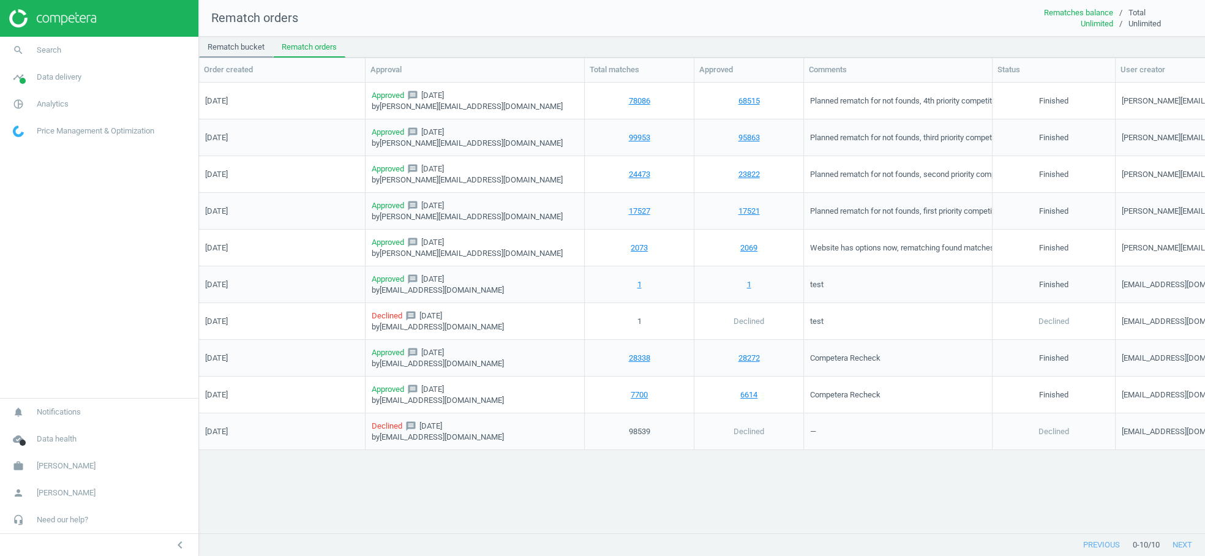
click at [231, 51] on link "Rematch bucket" at bounding box center [236, 47] width 74 height 21
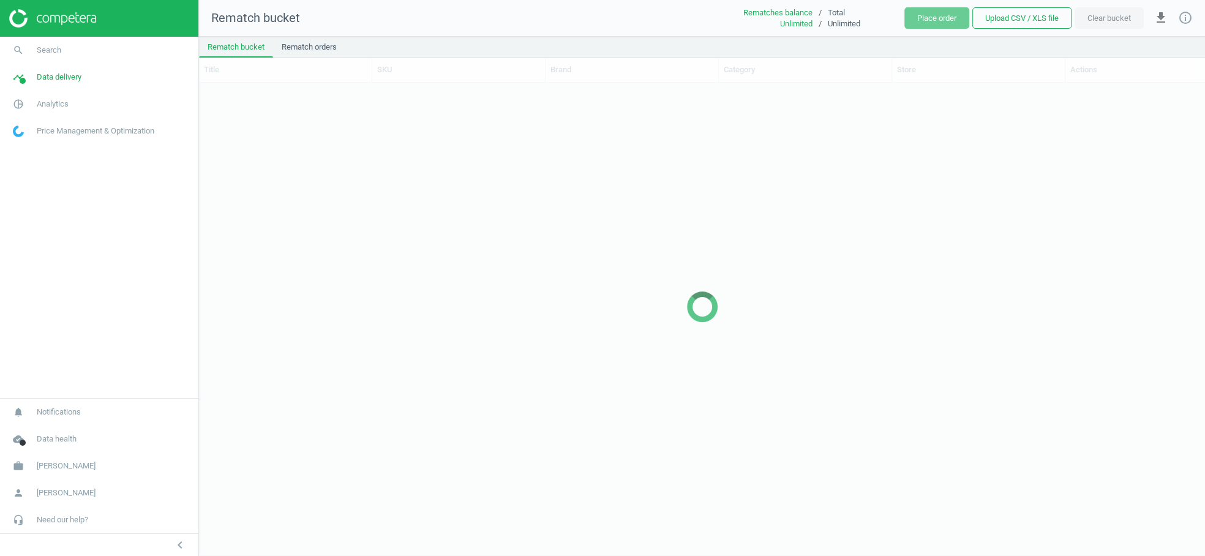
scroll to position [453, 995]
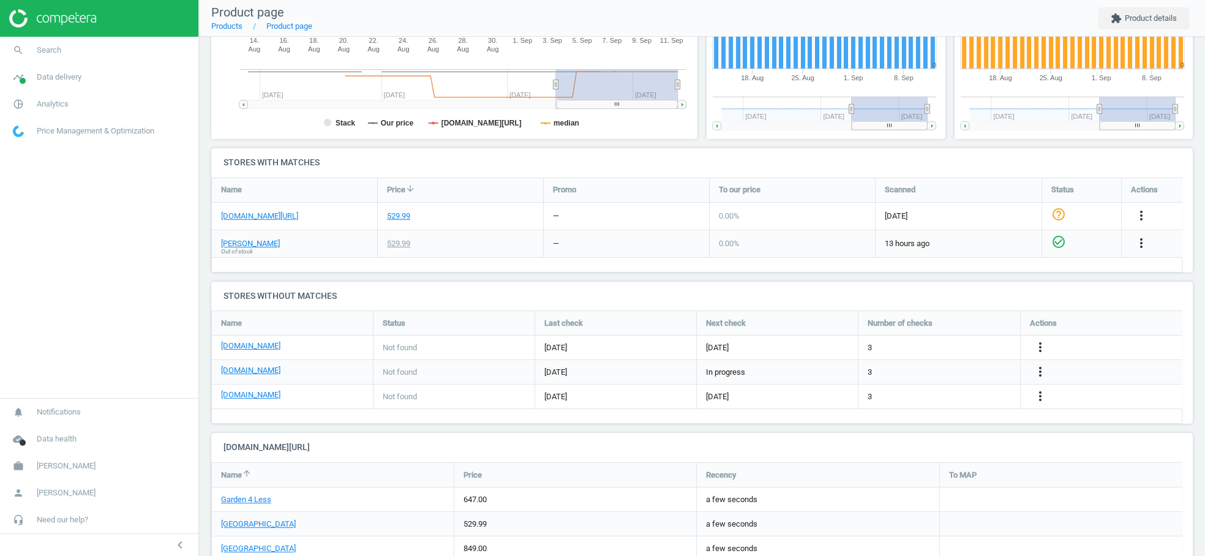
scroll to position [317, 0]
